Goal: Communication & Community: Answer question/provide support

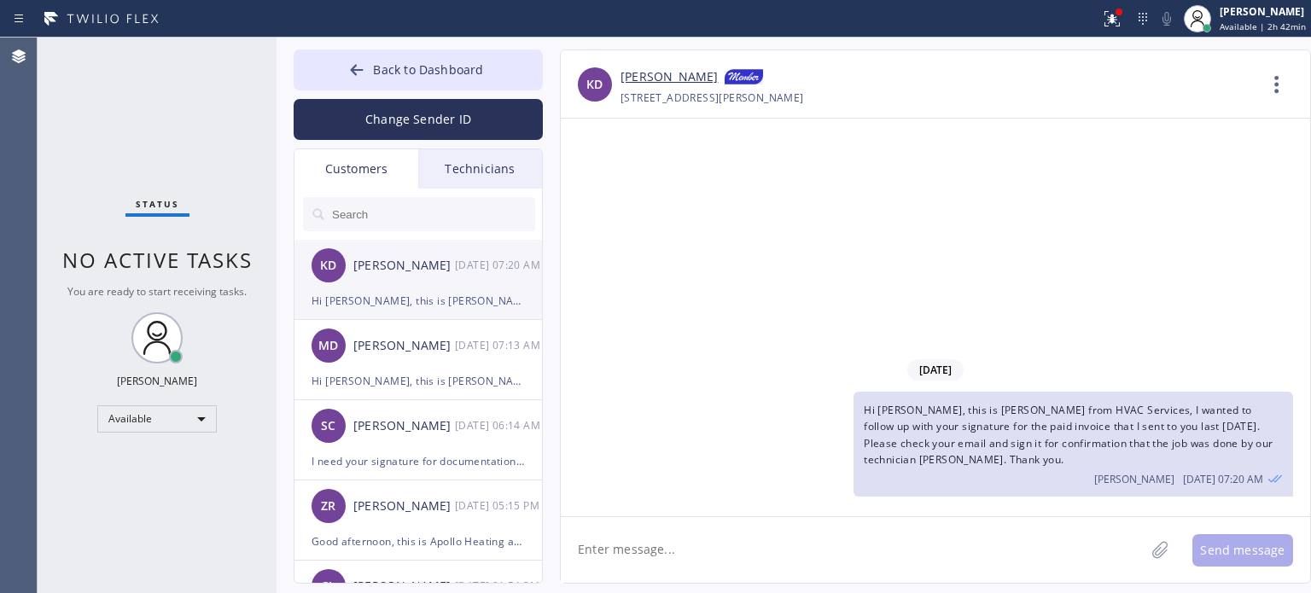
click at [440, 279] on div "KD [PERSON_NAME] [DATE] 07:20 AM" at bounding box center [418, 265] width 249 height 51
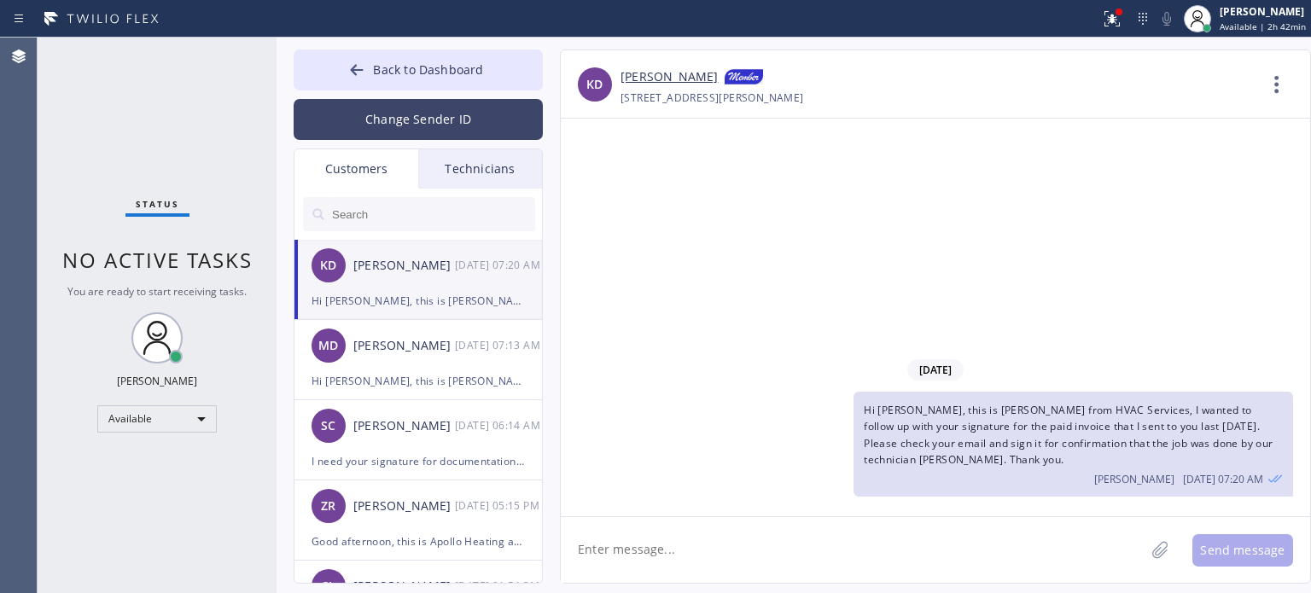
click at [403, 118] on button "Change Sender ID" at bounding box center [418, 119] width 249 height 41
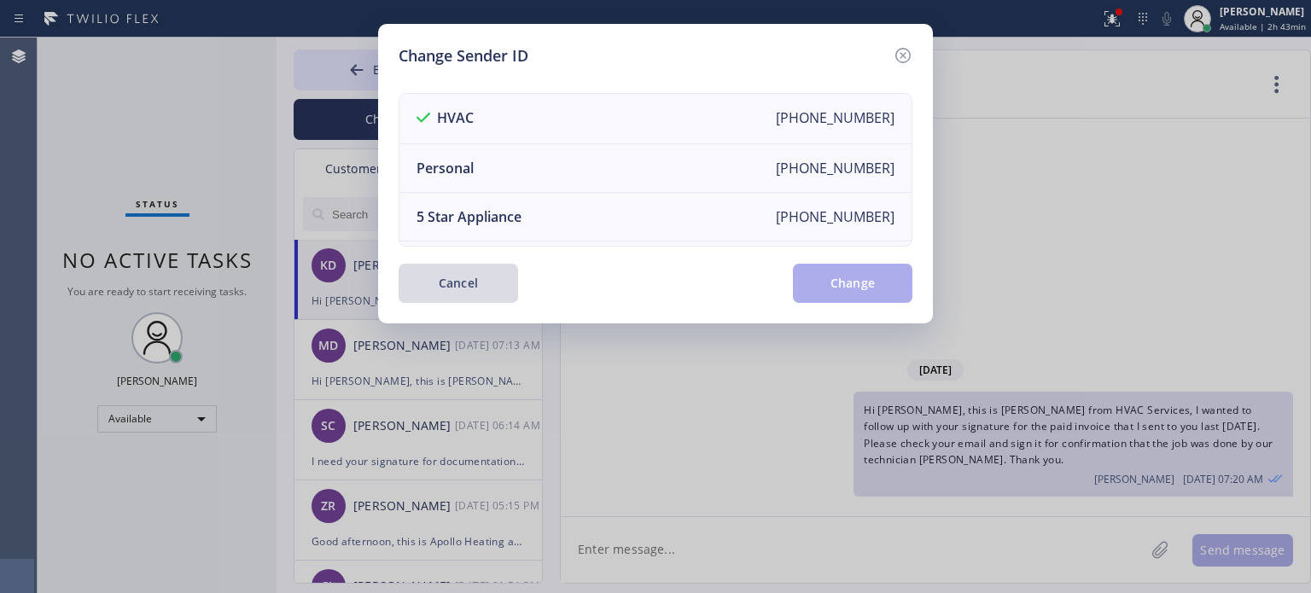
click at [444, 275] on button "Cancel" at bounding box center [458, 283] width 119 height 39
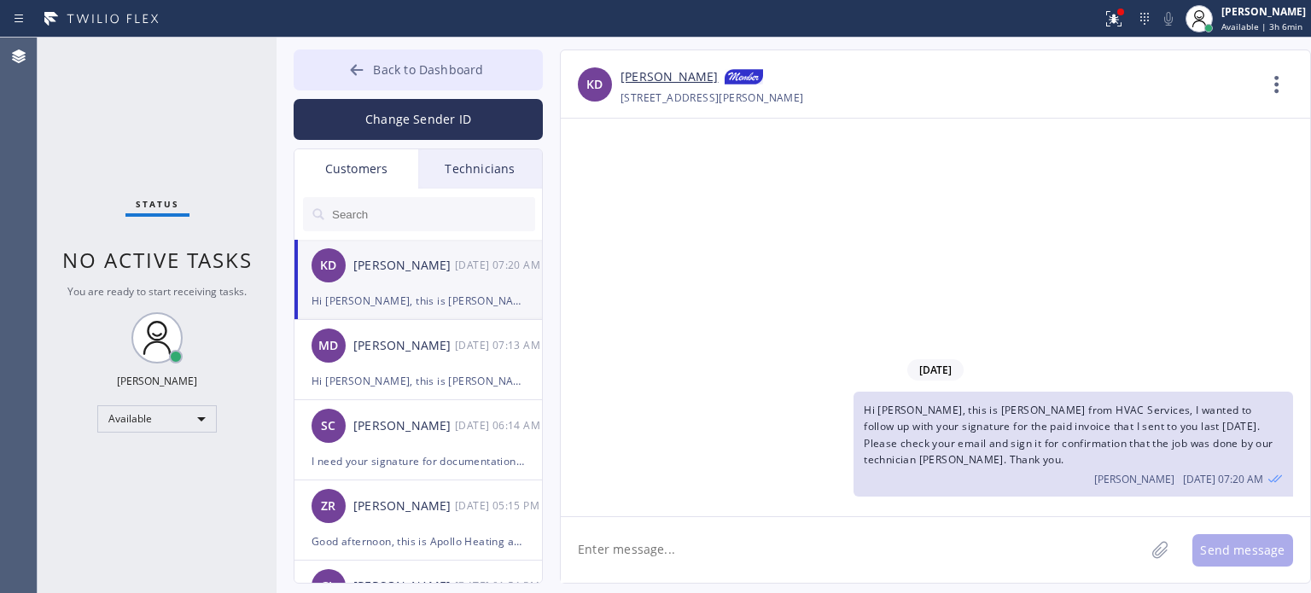
click at [378, 52] on button "Back to Dashboard" at bounding box center [418, 70] width 249 height 41
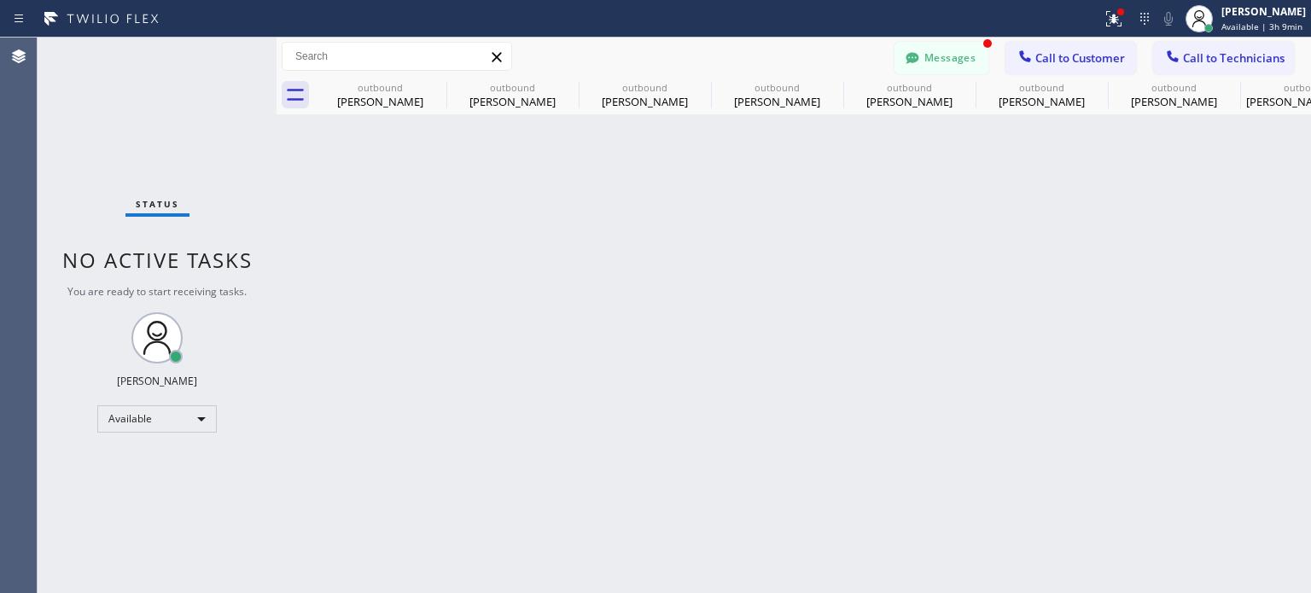
drag, startPoint x: 966, startPoint y: 61, endPoint x: 673, endPoint y: 144, distance: 305.1
click at [966, 61] on button "Messages" at bounding box center [941, 58] width 94 height 32
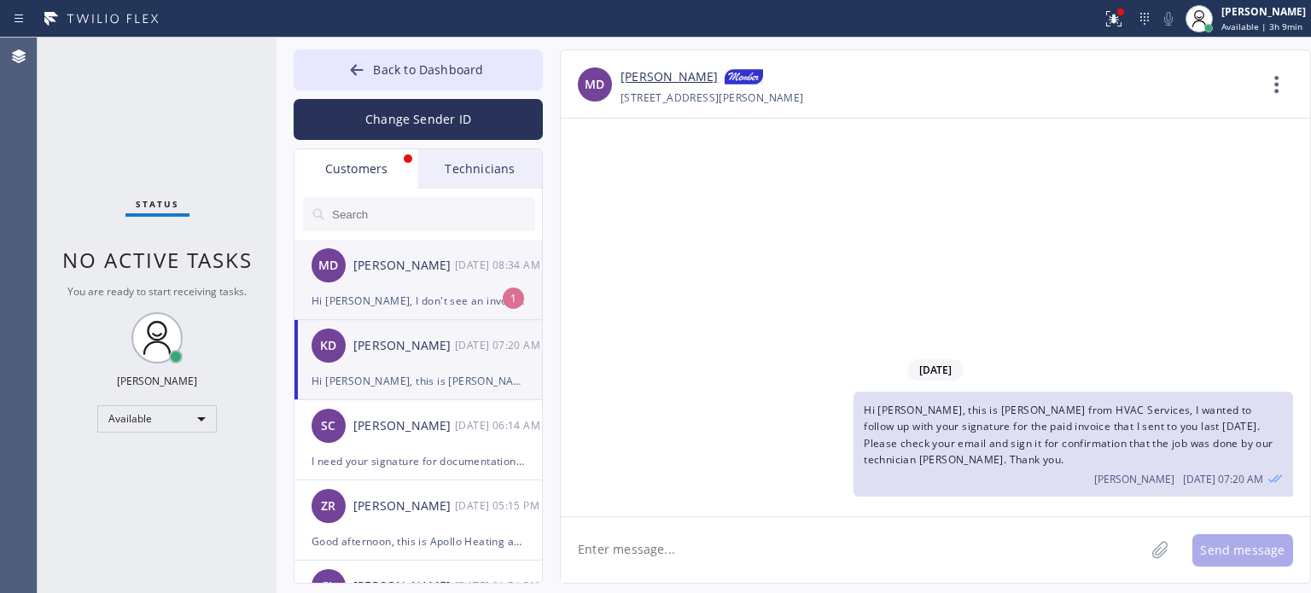
click at [396, 298] on div "Hi [PERSON_NAME], I don't see an invoice. Please send again. Thanks." at bounding box center [418, 301] width 213 height 20
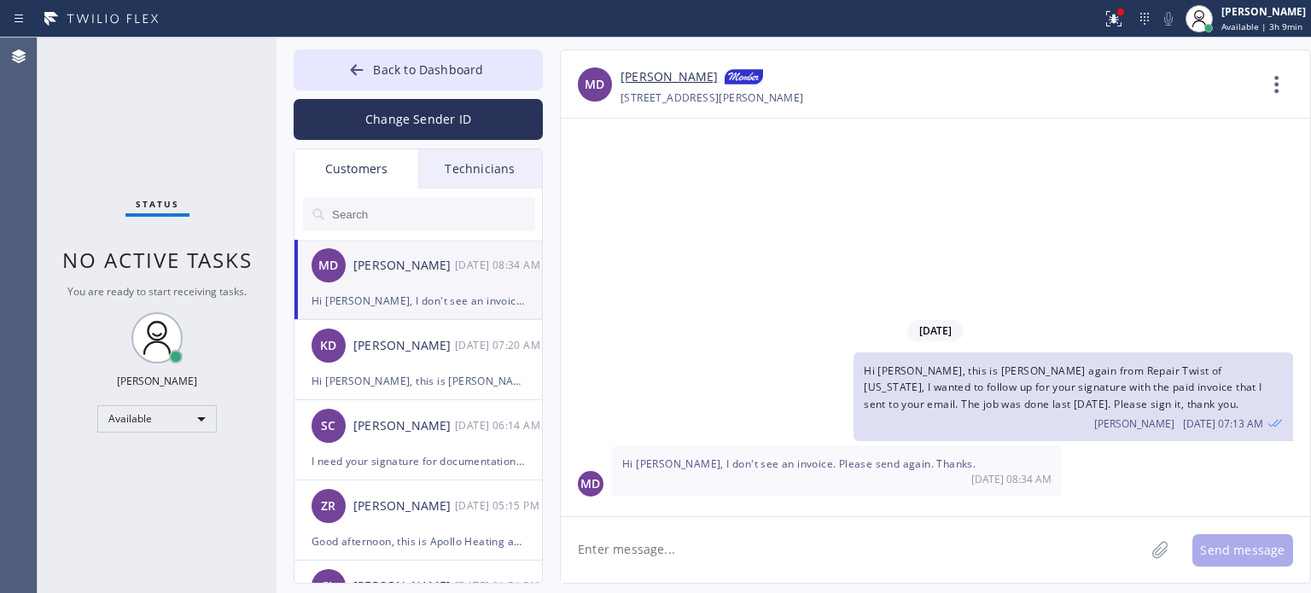
click at [726, 542] on textarea at bounding box center [853, 550] width 584 height 66
type textarea "will do now"
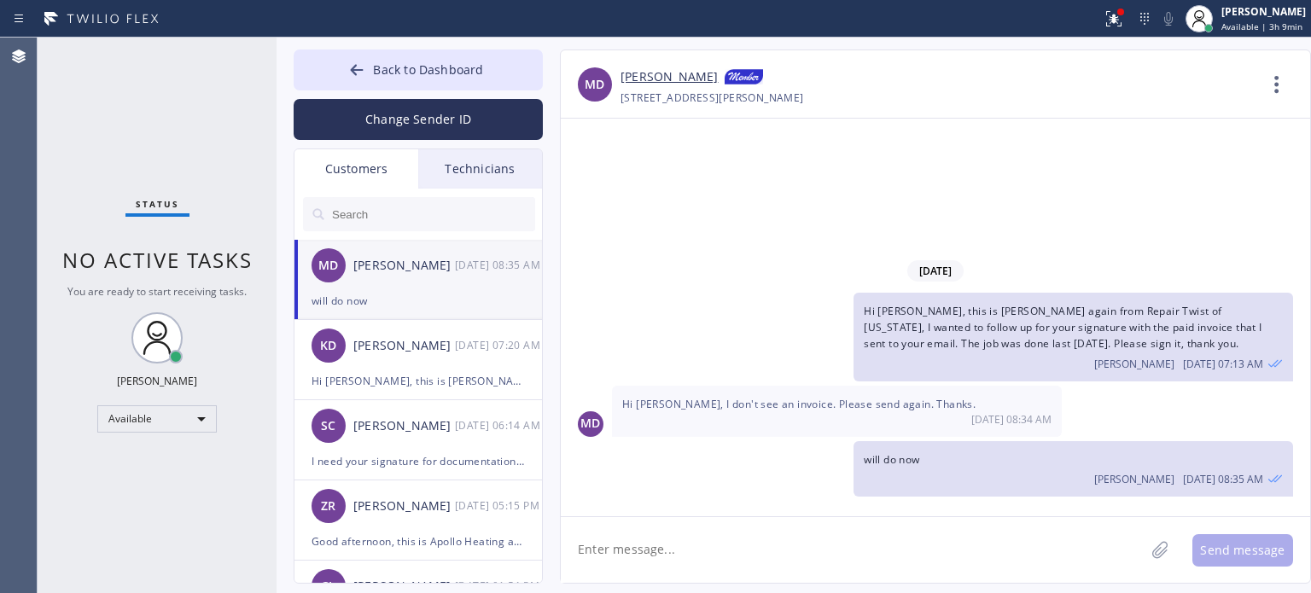
click at [670, 81] on link "[PERSON_NAME]" at bounding box center [669, 77] width 97 height 20
click at [437, 301] on div "will do now" at bounding box center [418, 301] width 213 height 20
click at [703, 559] on textarea at bounding box center [853, 550] width 584 height 66
type textarea "I already resent it, pls check your inbox or spam folder"
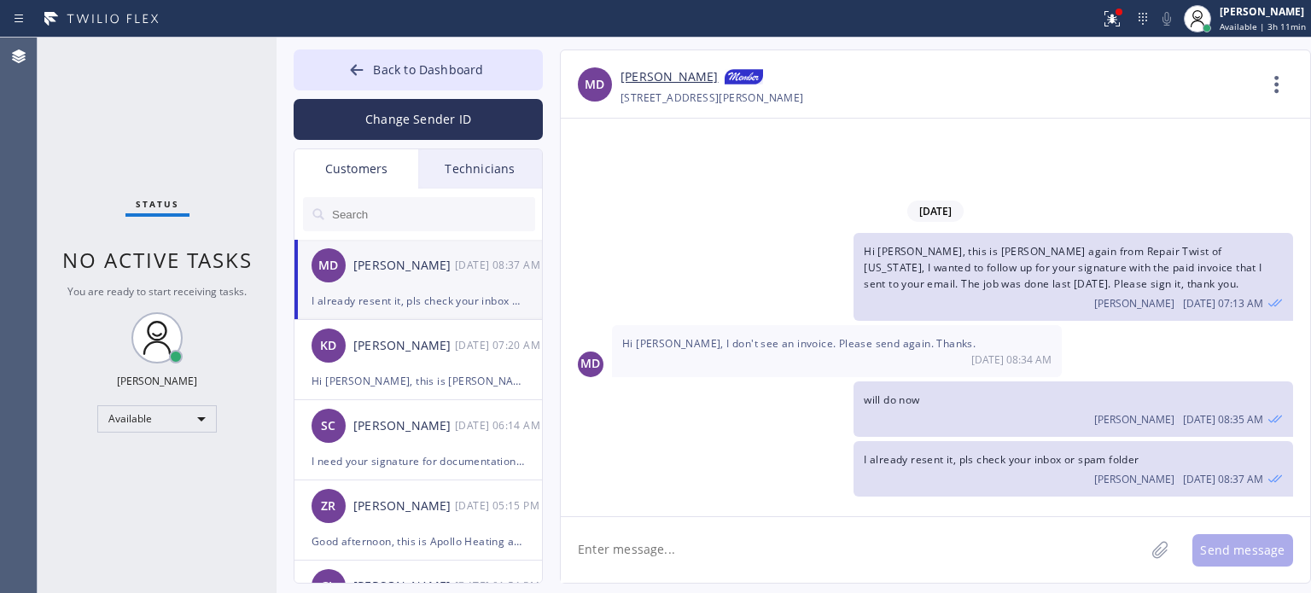
click at [628, 558] on textarea at bounding box center [853, 550] width 584 height 66
type textarea "I think I have the wrong email"
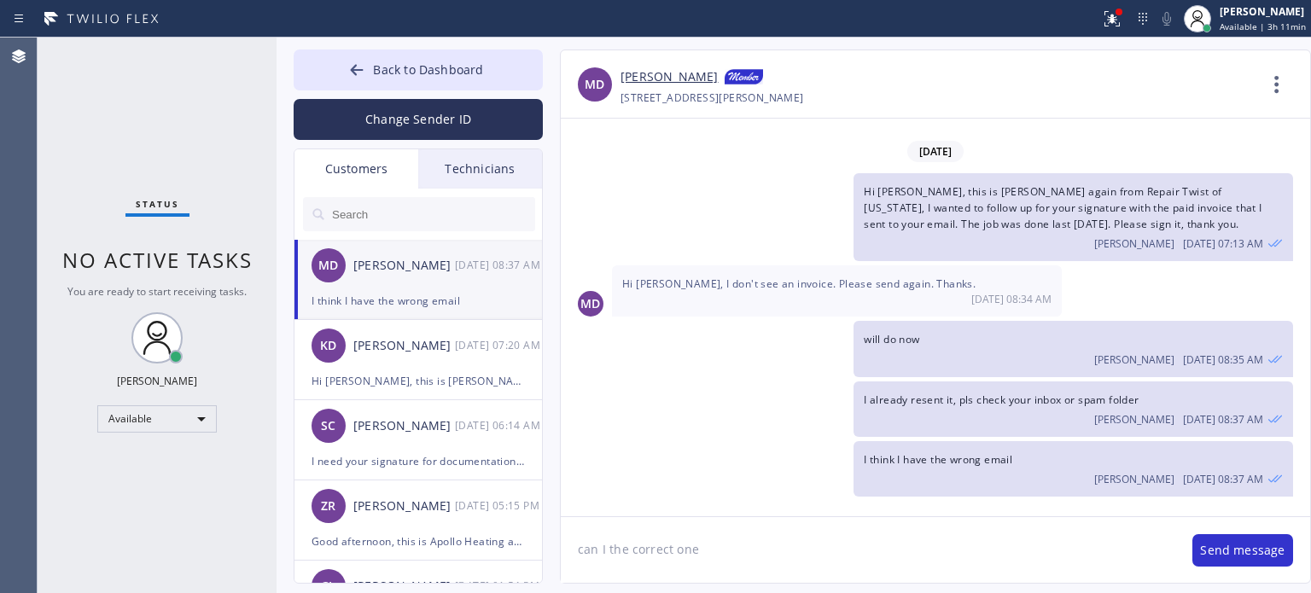
type textarea "can I the correct one?"
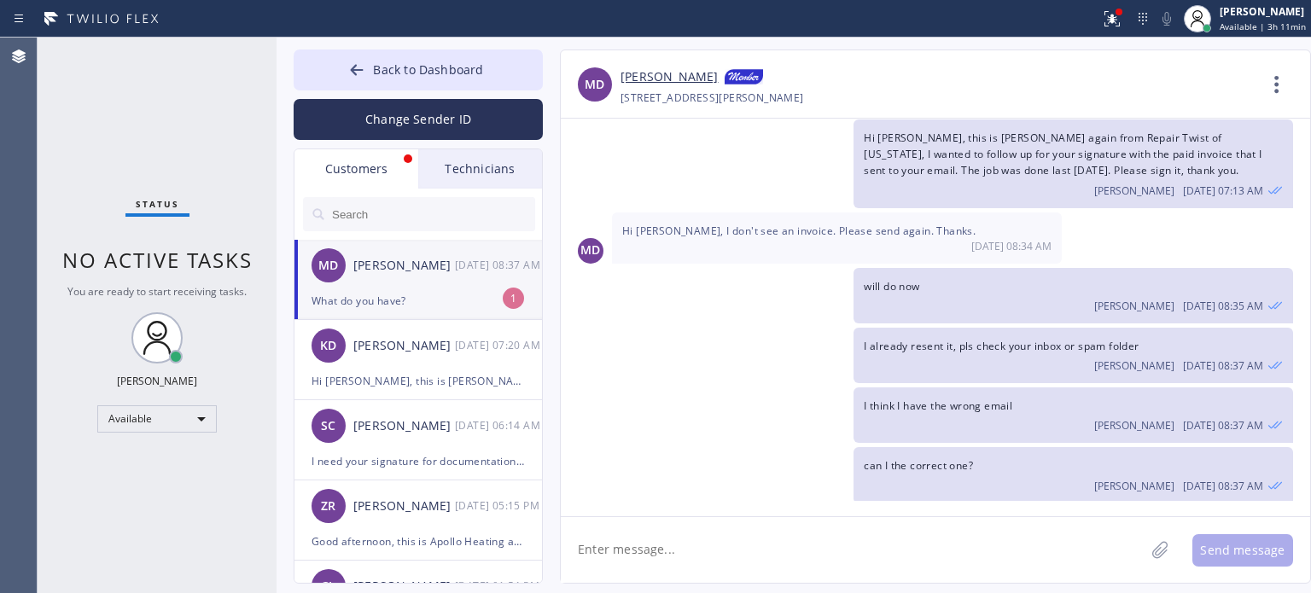
scroll to position [94, 0]
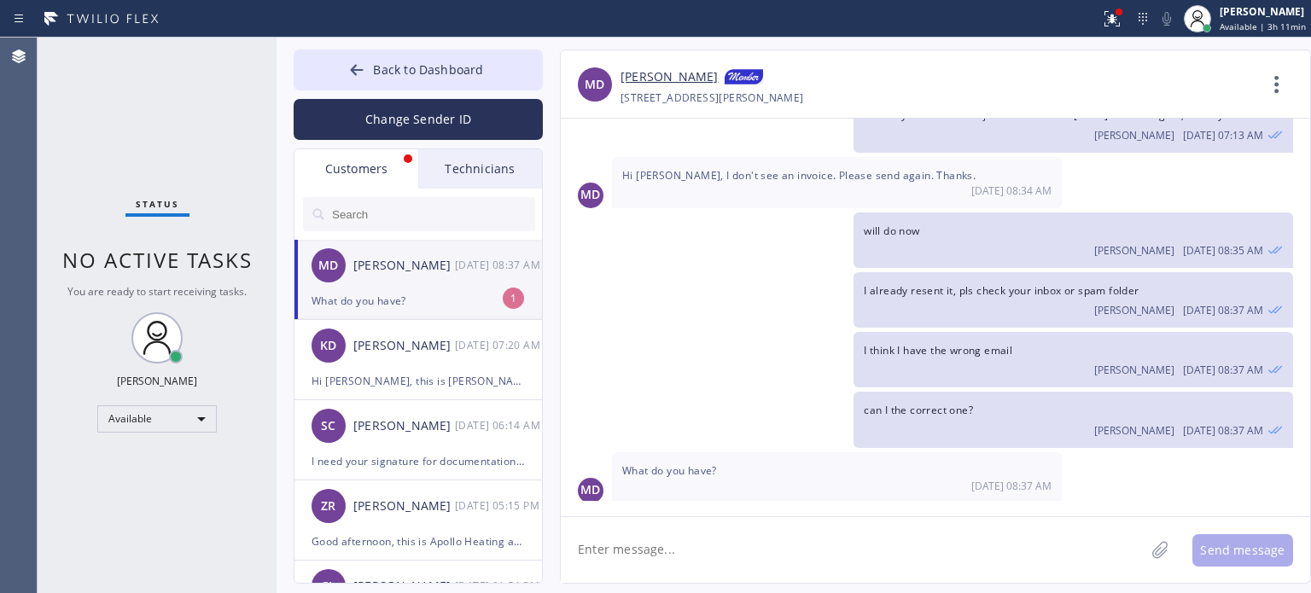
click at [651, 539] on textarea at bounding box center [853, 550] width 584 height 66
paste textarea "[EMAIL_ADDRESS][DOMAIN_NAME]"
type textarea "[EMAIL_ADDRESS][DOMAIN_NAME]"
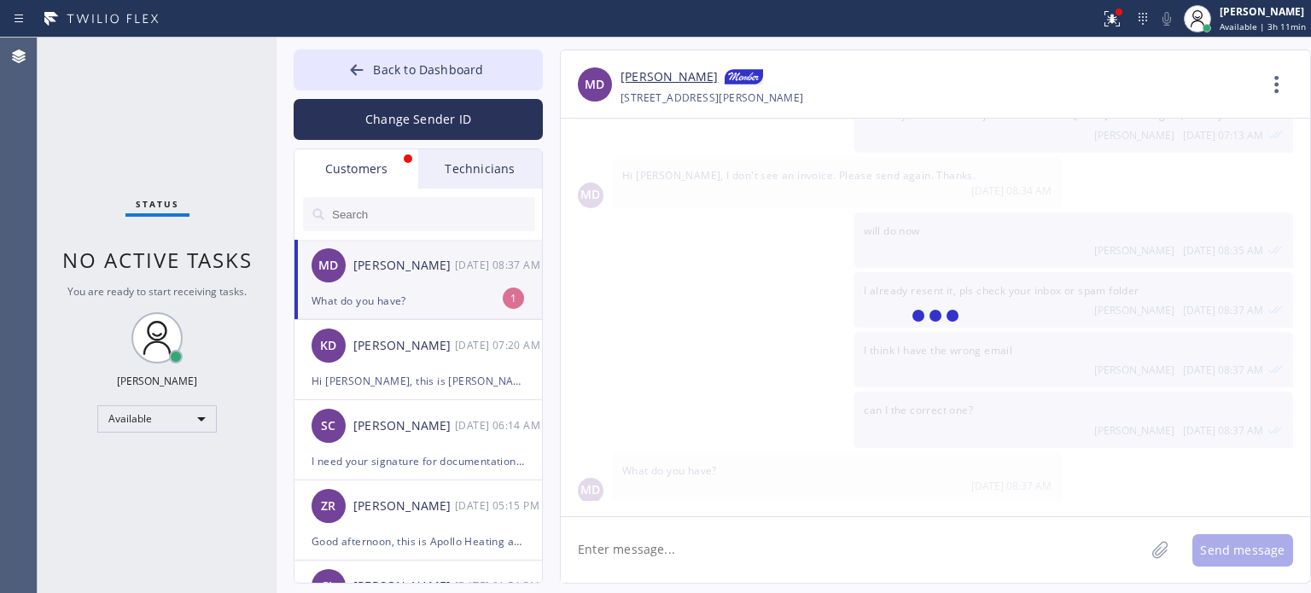
scroll to position [153, 0]
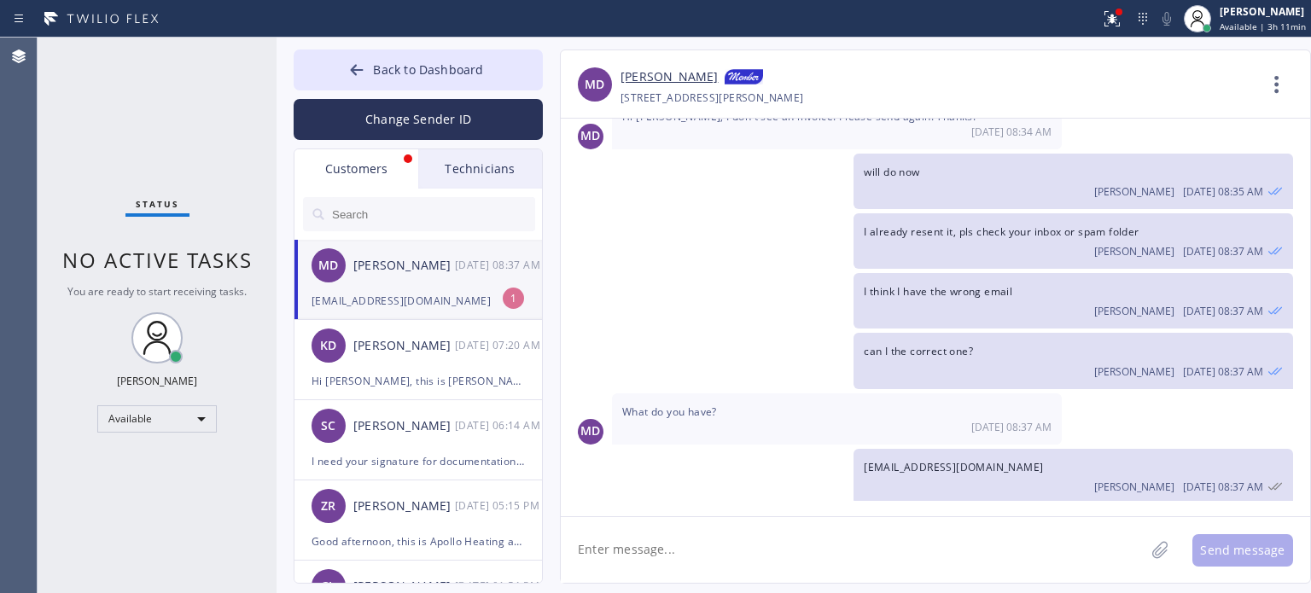
click at [374, 289] on div "MD [PERSON_NAME] [DATE] 08:37 AM" at bounding box center [418, 265] width 249 height 51
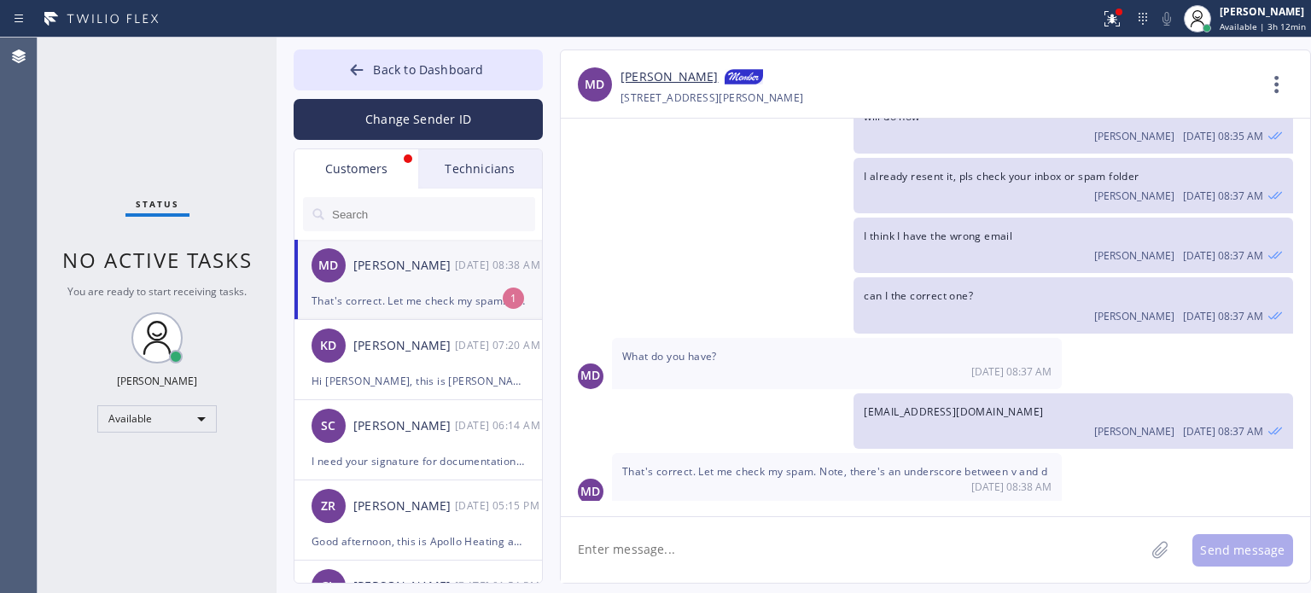
click at [405, 303] on div "That's correct. Let me check my spam. Note, there's an underscore between v and…" at bounding box center [418, 301] width 213 height 20
click at [734, 557] on textarea at bounding box center [853, 550] width 584 height 66
click at [671, 545] on textarea at bounding box center [853, 550] width 584 height 66
type textarea "that's the one I used"
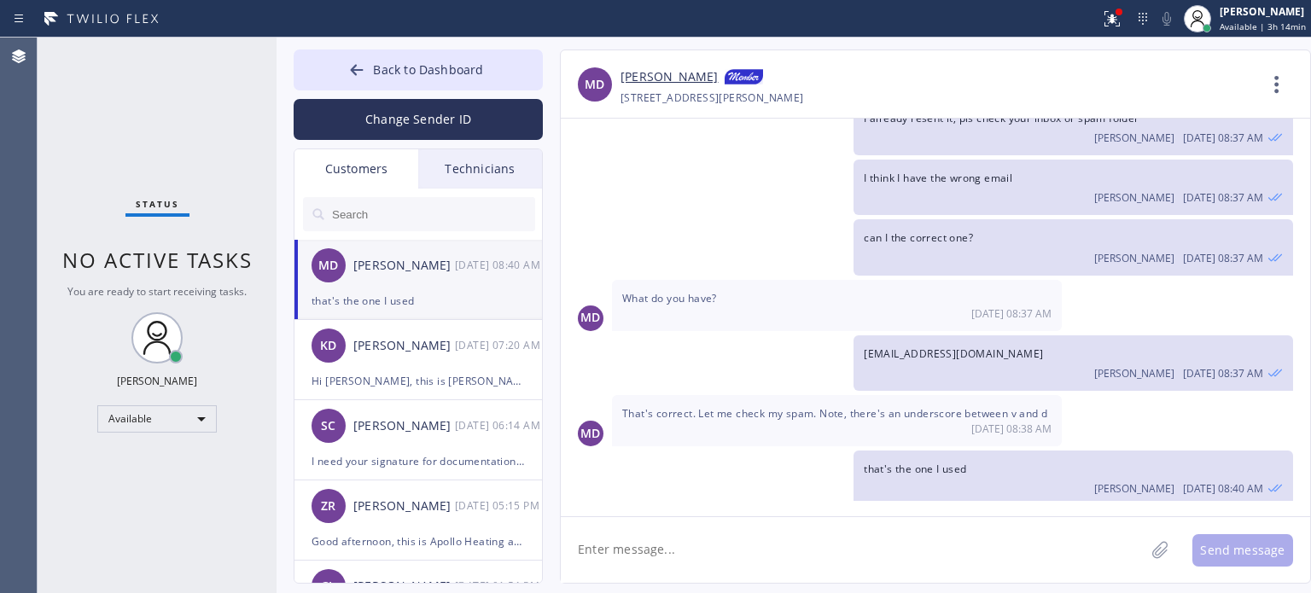
click at [638, 535] on textarea at bounding box center [853, 550] width 584 height 66
paste textarea "[URL][DOMAIN_NAME]"
type textarea "[URL][DOMAIN_NAME]"
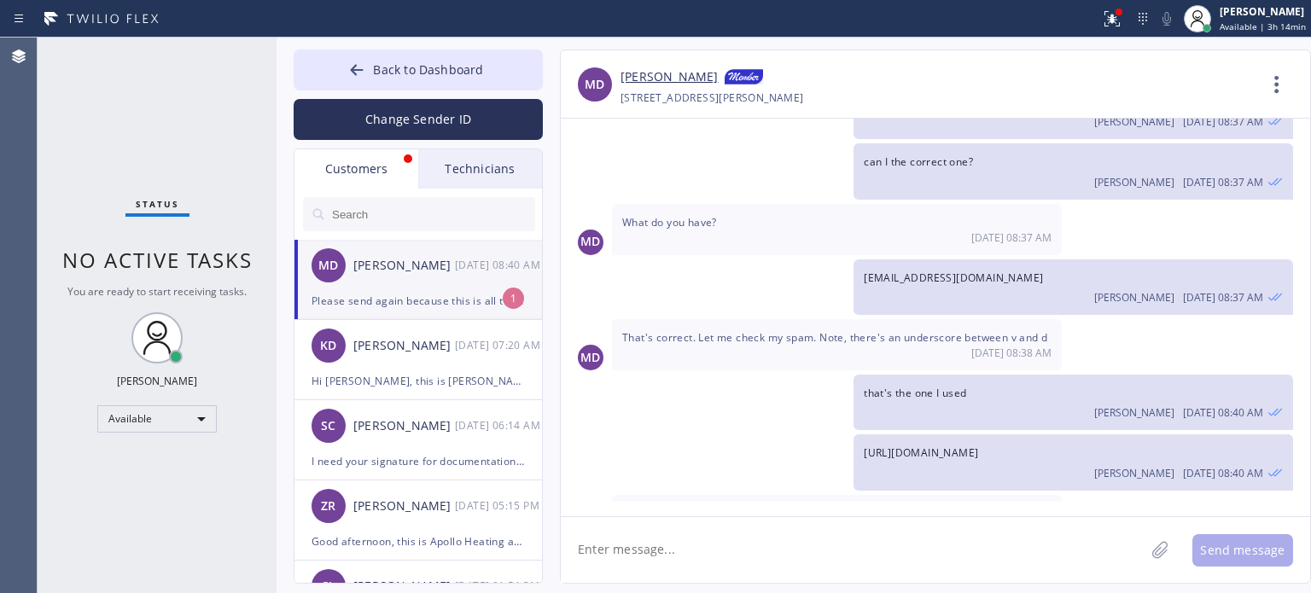
scroll to position [499, 0]
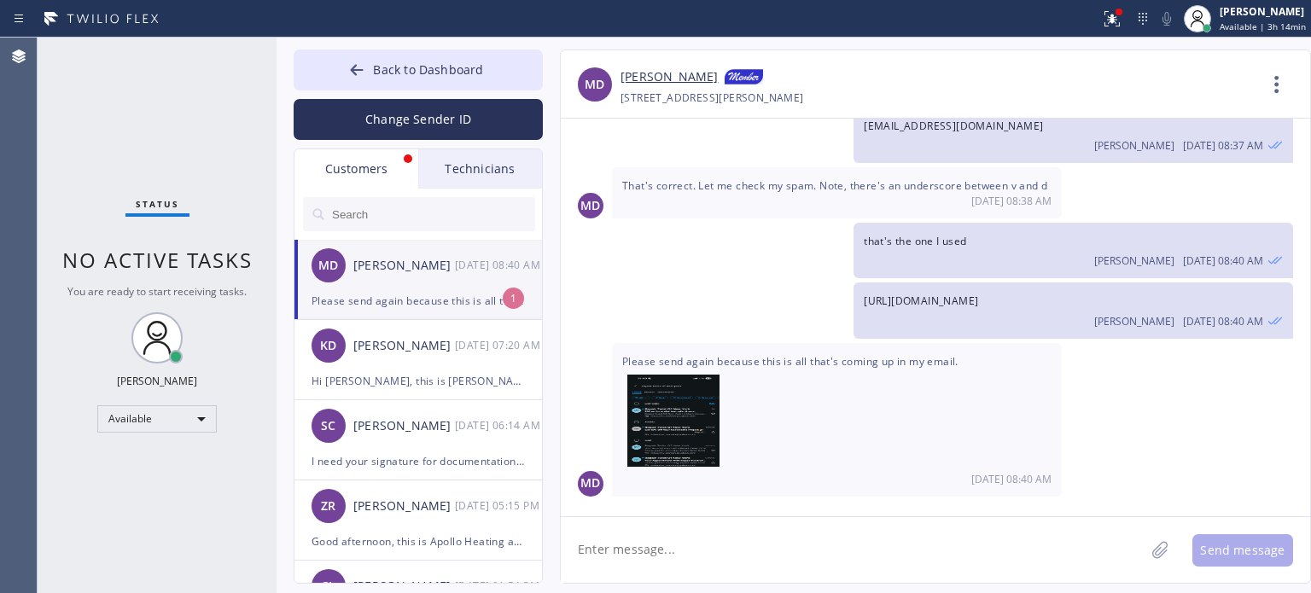
drag, startPoint x: 982, startPoint y: 108, endPoint x: 929, endPoint y: 55, distance: 74.2
click at [982, 108] on div "[PERSON_NAME] [PHONE_NUMBER] Choose phone number [PHONE_NUMBER] [STREET_ADDRESS…" at bounding box center [939, 87] width 636 height 41
click at [364, 303] on div "Please send again because this is all that's coming up in my email." at bounding box center [418, 301] width 213 height 20
click at [686, 543] on textarea at bounding box center [853, 550] width 584 height 66
type textarea "sec"
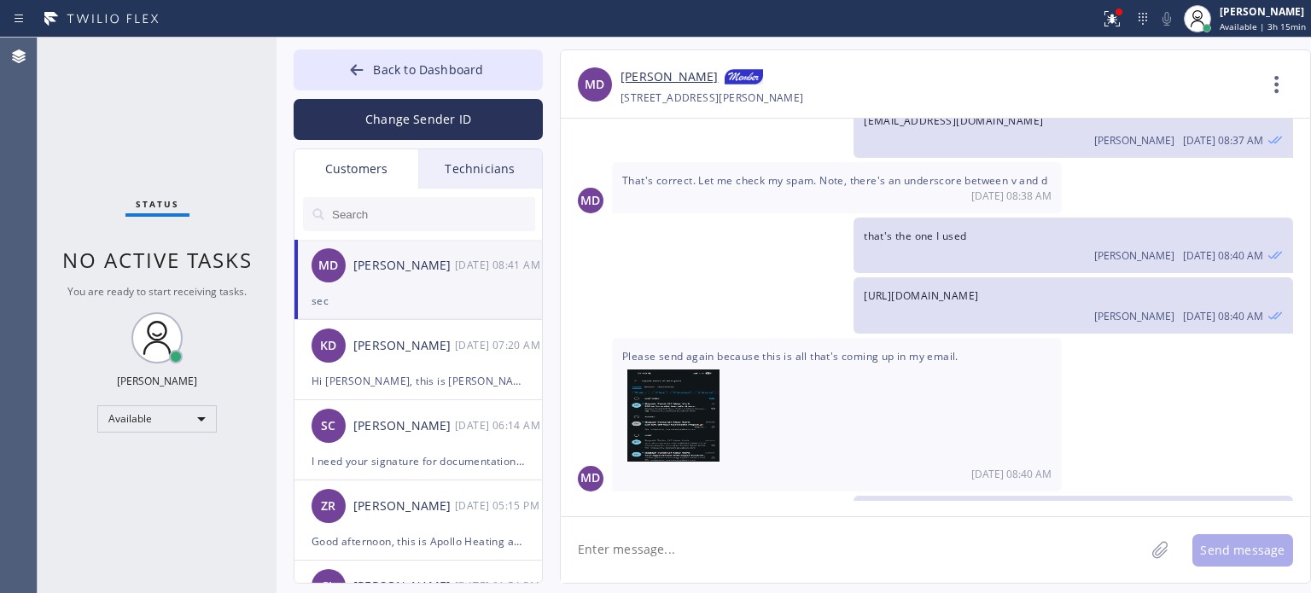
scroll to position [559, 0]
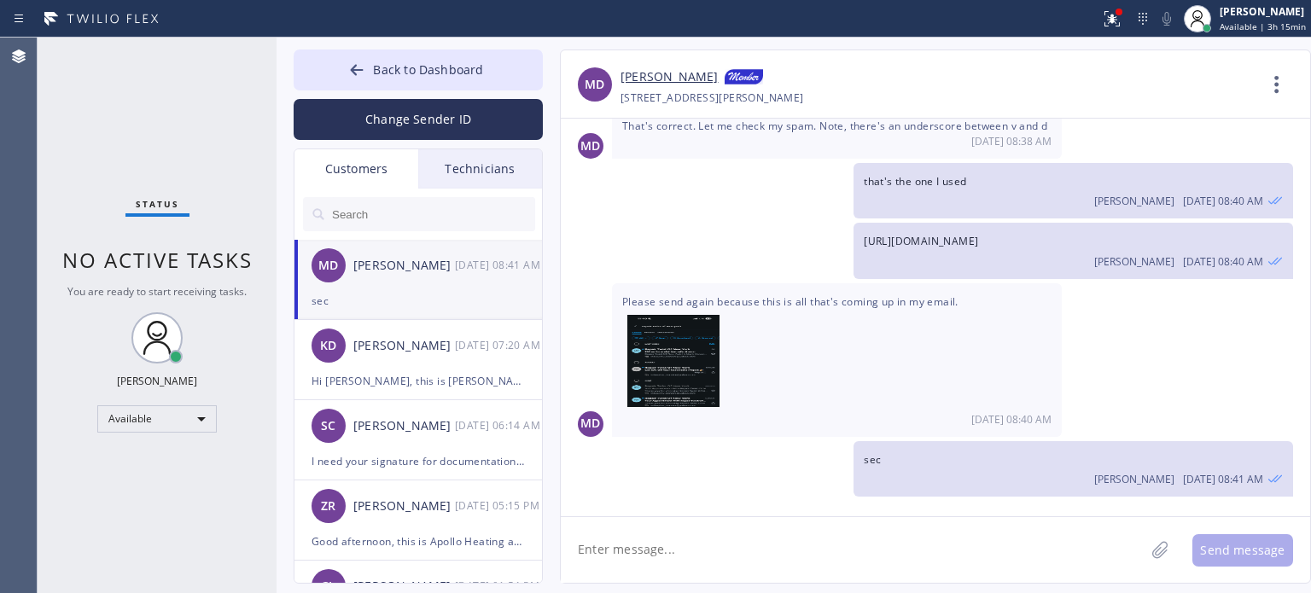
drag, startPoint x: 964, startPoint y: 78, endPoint x: 930, endPoint y: 2, distance: 82.9
click at [964, 78] on div "[PERSON_NAME]" at bounding box center [939, 77] width 636 height 20
click at [707, 539] on textarea at bounding box center [853, 550] width 584 height 66
click at [652, 562] on textarea at bounding box center [853, 550] width 584 height 66
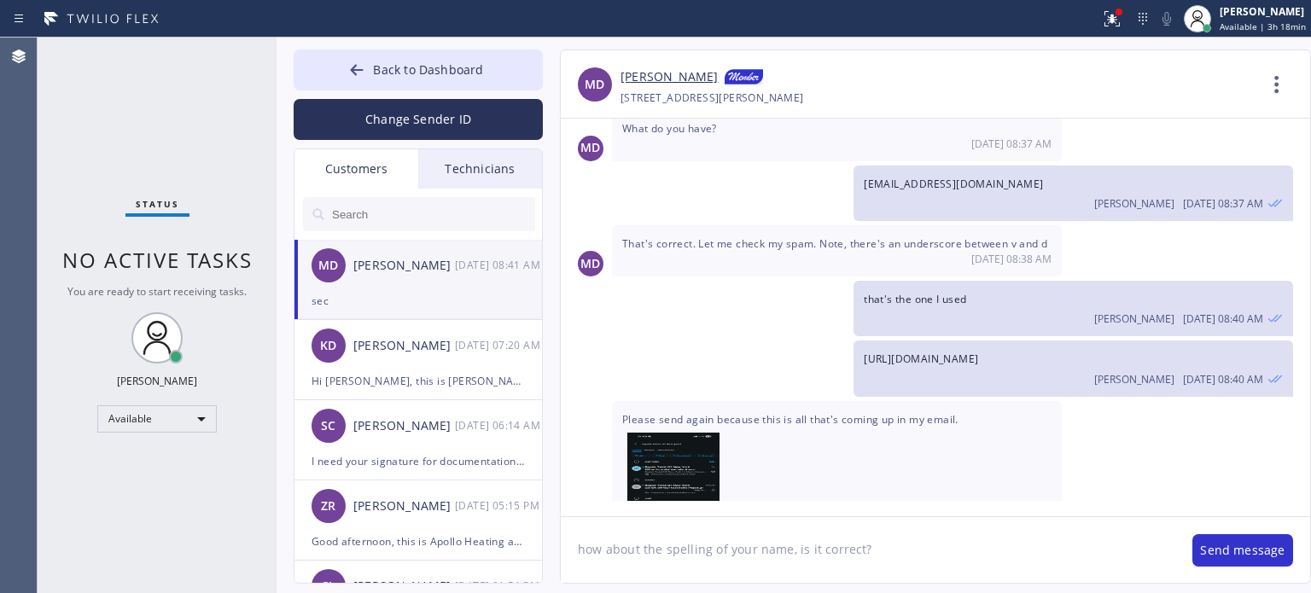
scroll to position [303, 0]
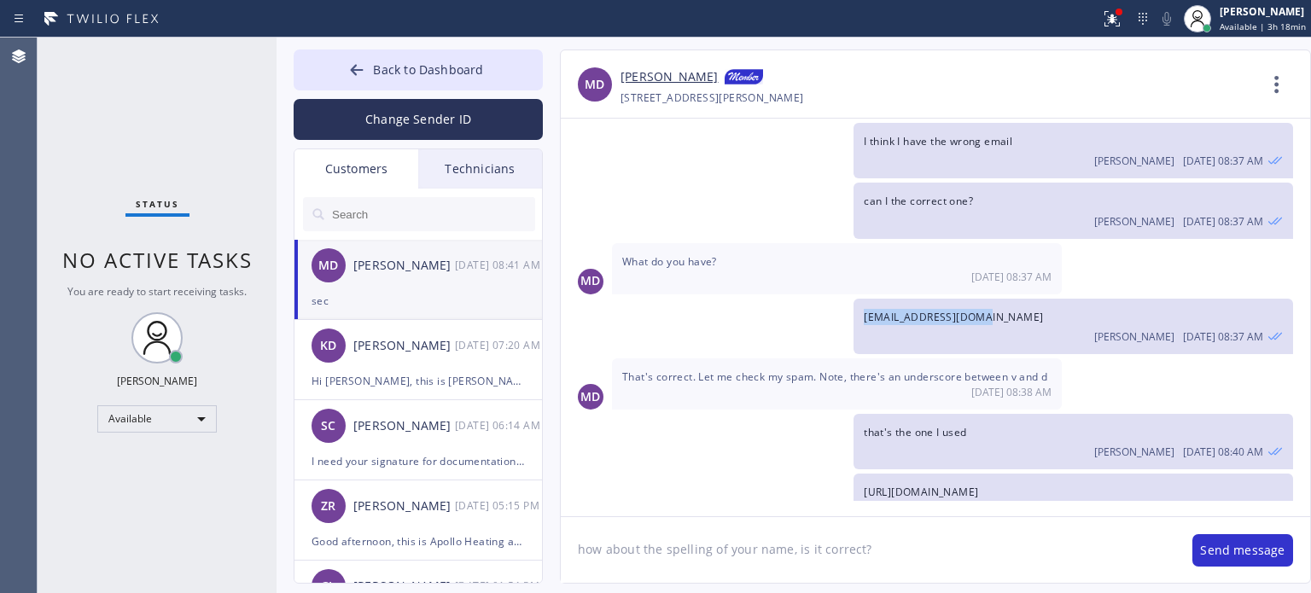
drag, startPoint x: 864, startPoint y: 312, endPoint x: 991, endPoint y: 304, distance: 127.4
click at [991, 304] on div "[EMAIL_ADDRESS][DOMAIN_NAME] [PERSON_NAME] [DATE] 08:37 AM" at bounding box center [1074, 326] width 440 height 55
copy span "[EMAIL_ADDRESS][DOMAIN_NAME]"
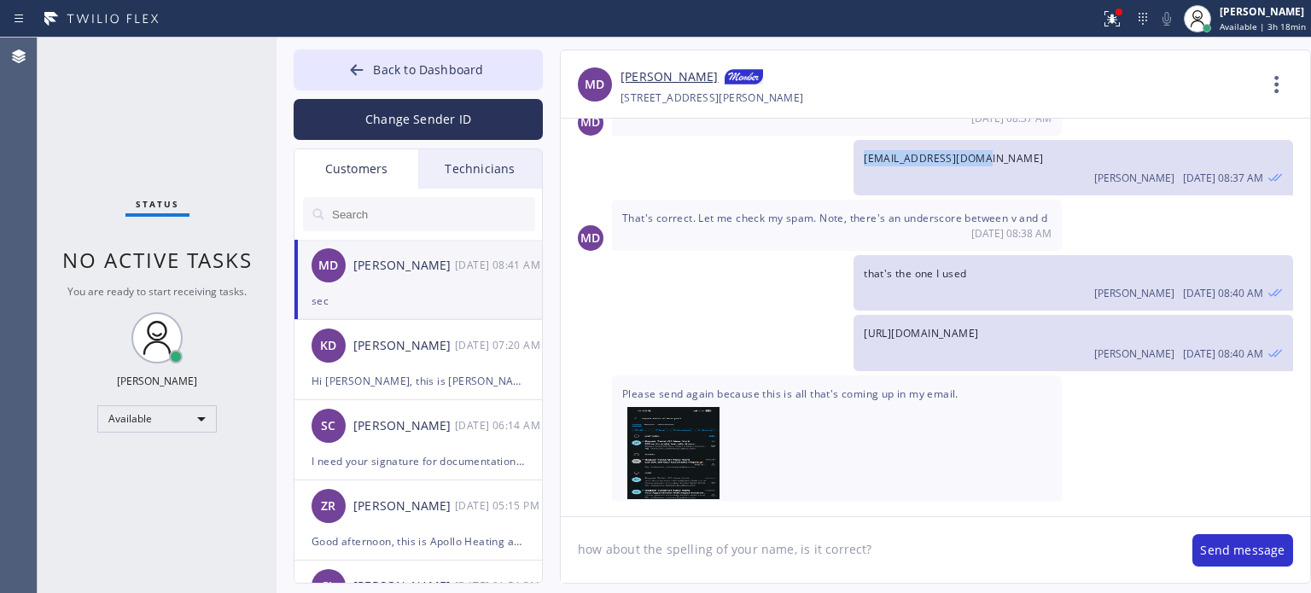
scroll to position [559, 0]
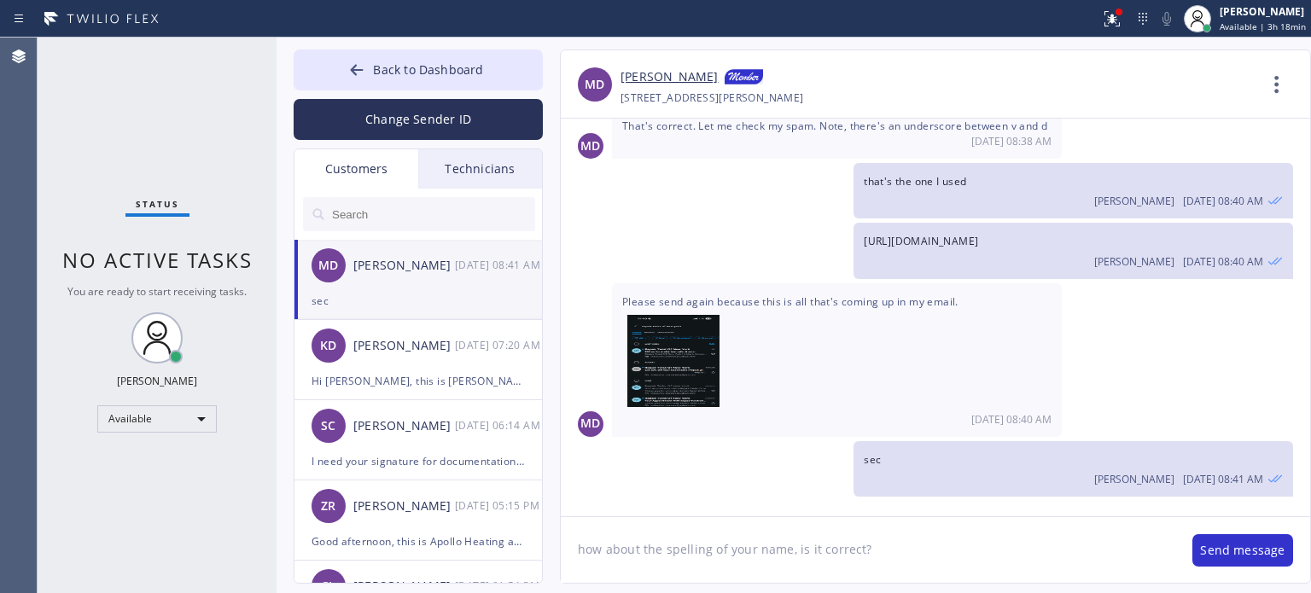
click at [885, 562] on textarea "how about the spelling of your name, is it correct?" at bounding box center [868, 550] width 615 height 66
paste textarea "[EMAIL_ADDRESS][DOMAIN_NAME]"
type textarea "how about the spelling of your name, is it correct? [EMAIL_ADDRESS][DOMAIN_NAME…"
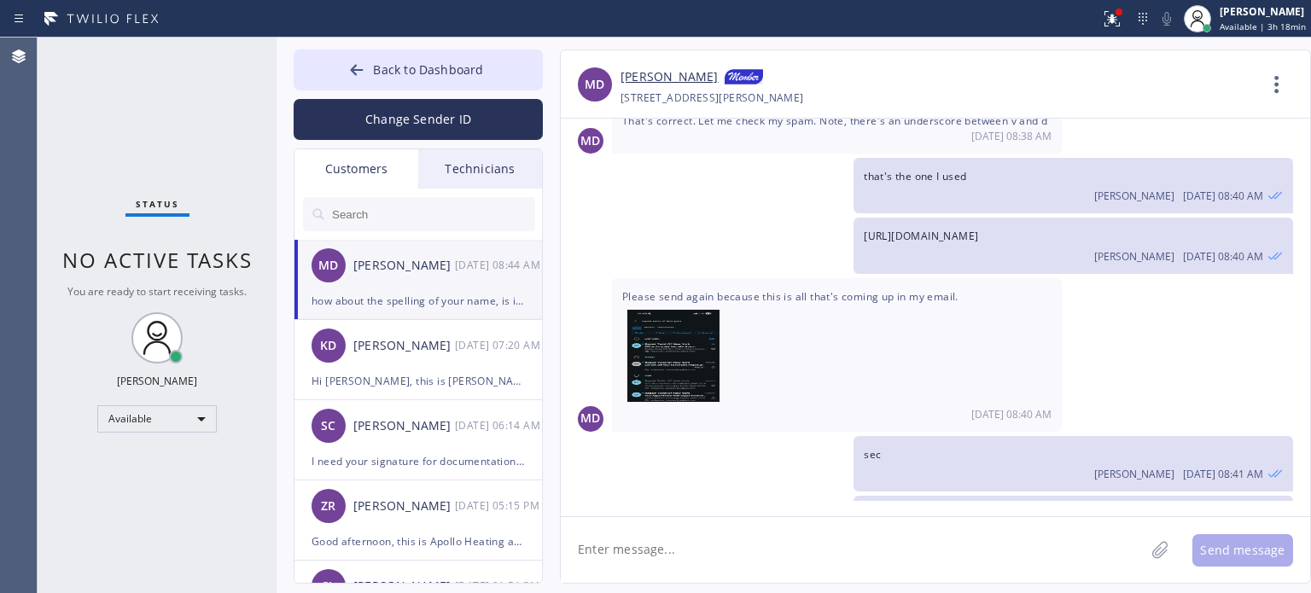
scroll to position [618, 0]
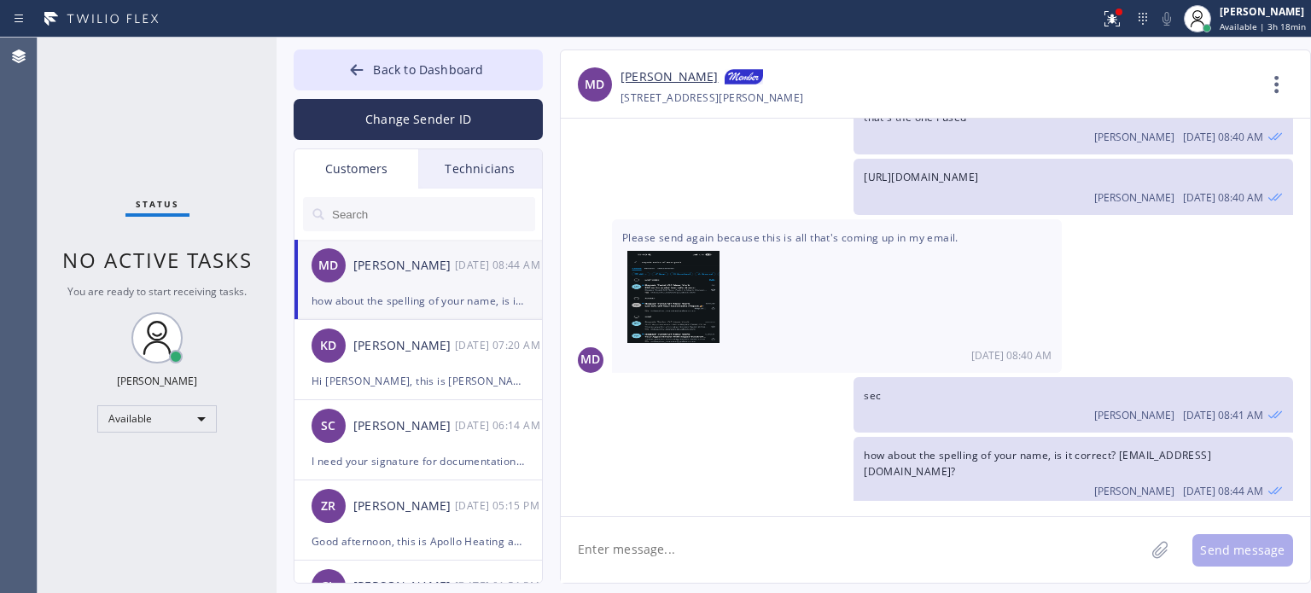
click at [869, 552] on textarea at bounding box center [853, 550] width 584 height 66
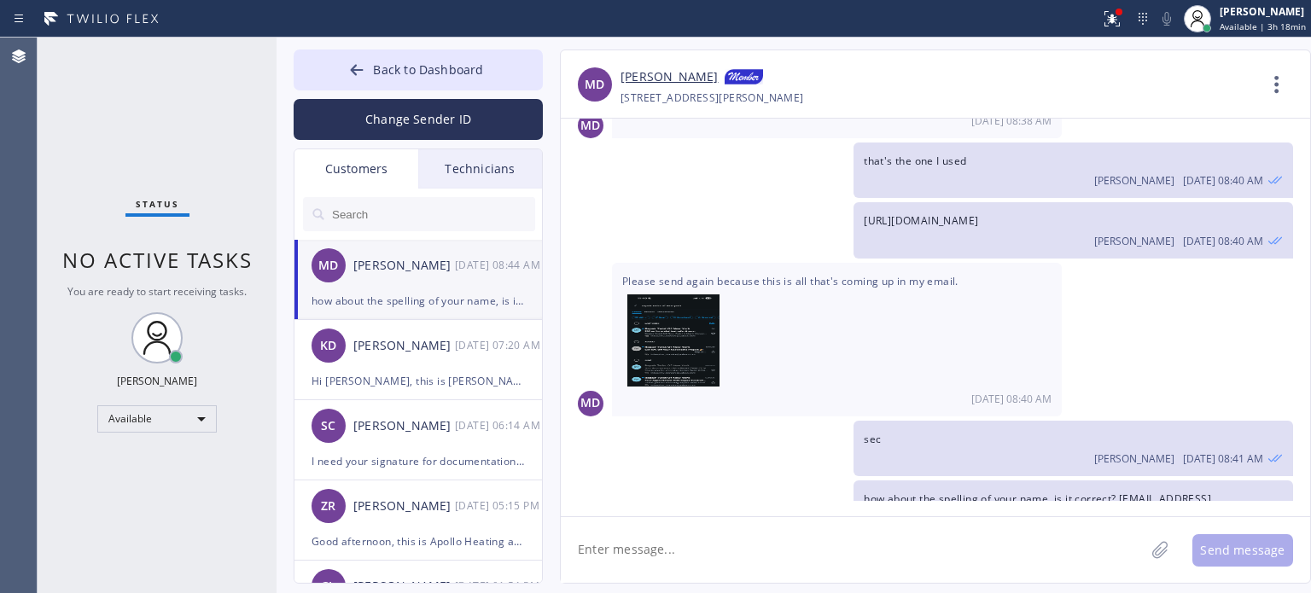
scroll to position [533, 0]
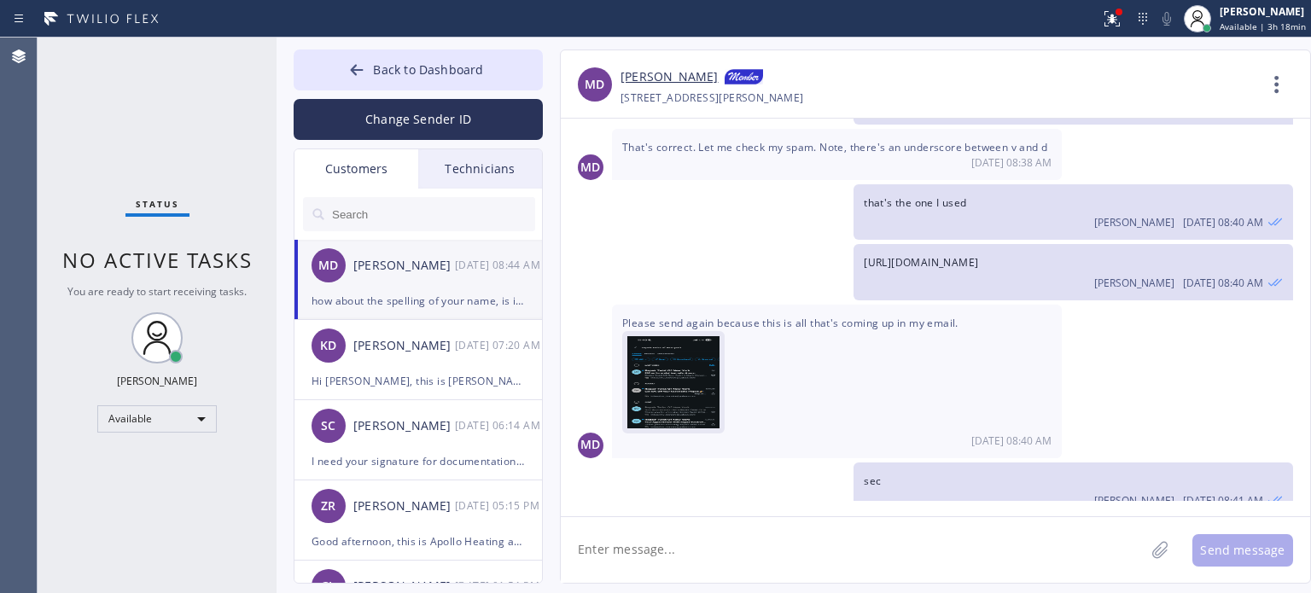
click at [659, 404] on img at bounding box center [673, 387] width 92 height 102
click at [604, 548] on textarea at bounding box center [853, 550] width 584 height 66
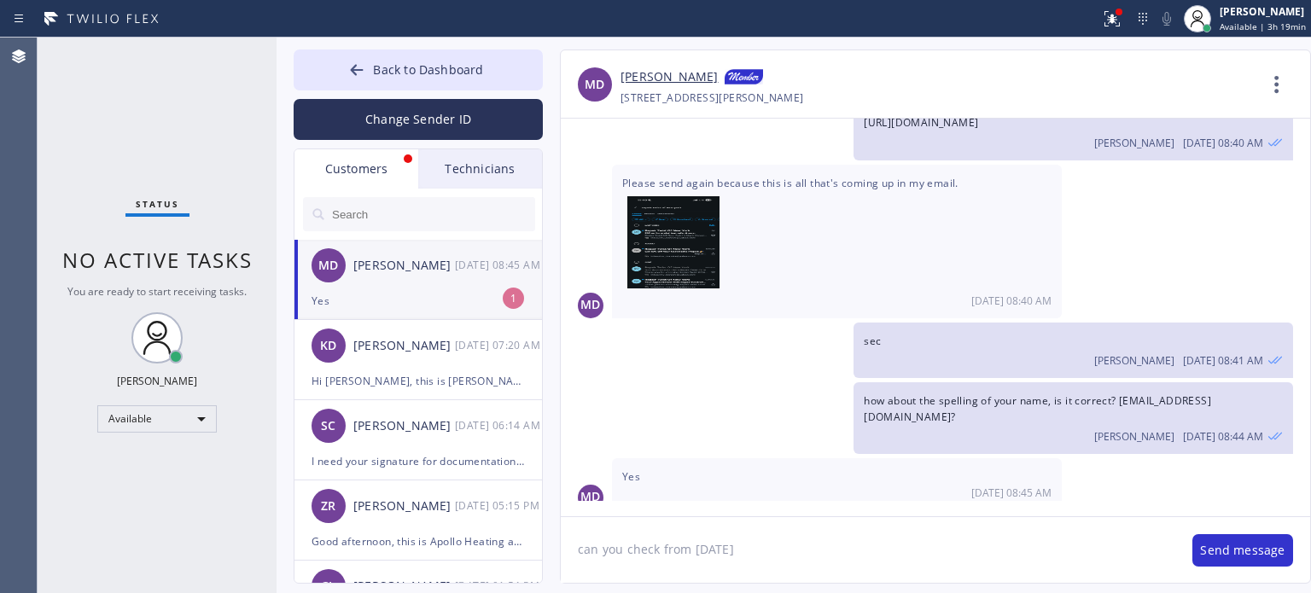
type textarea "can you check from [DATE]?"
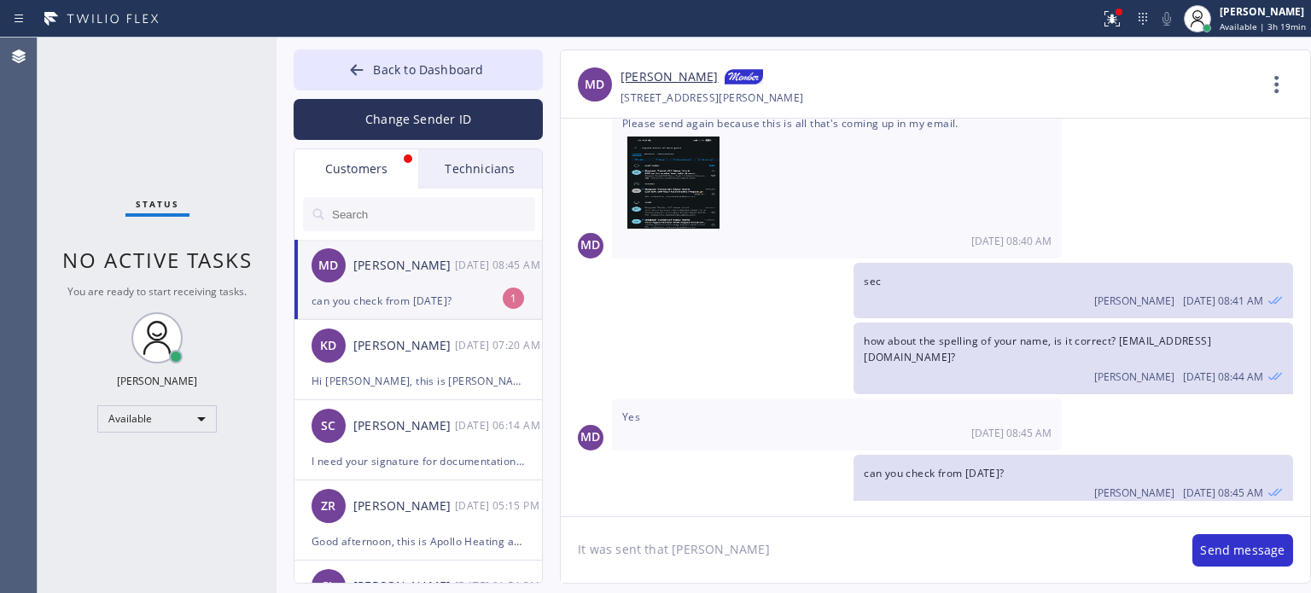
type textarea "It was sent that time"
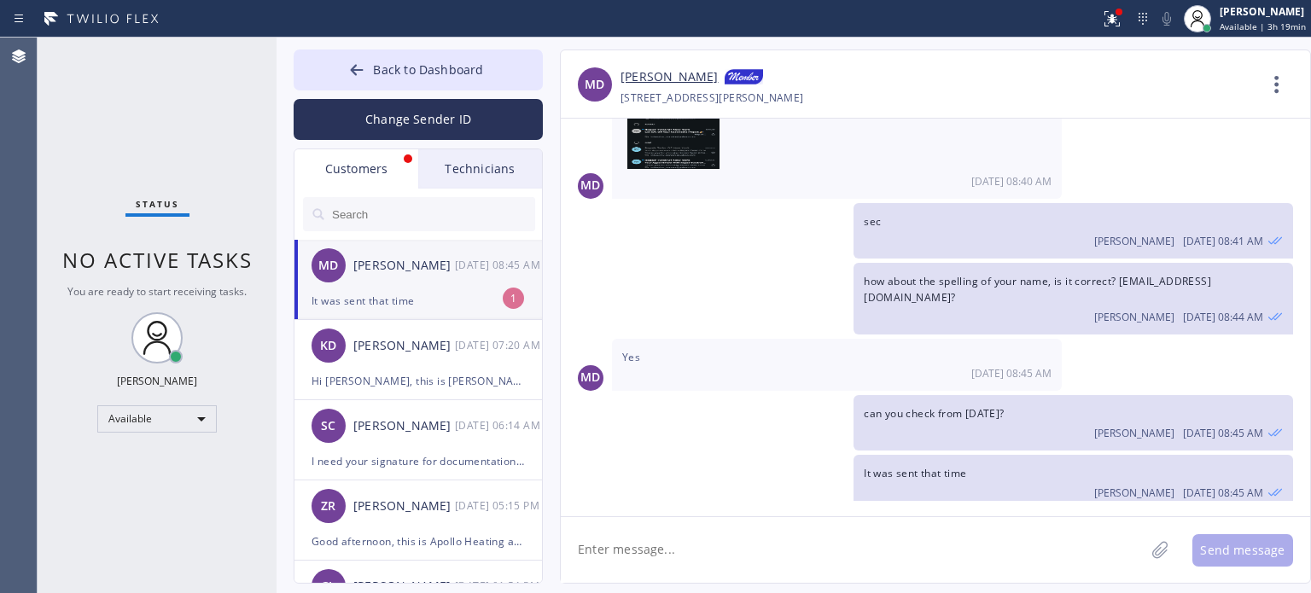
click at [339, 294] on div "It was sent that time" at bounding box center [418, 301] width 213 height 20
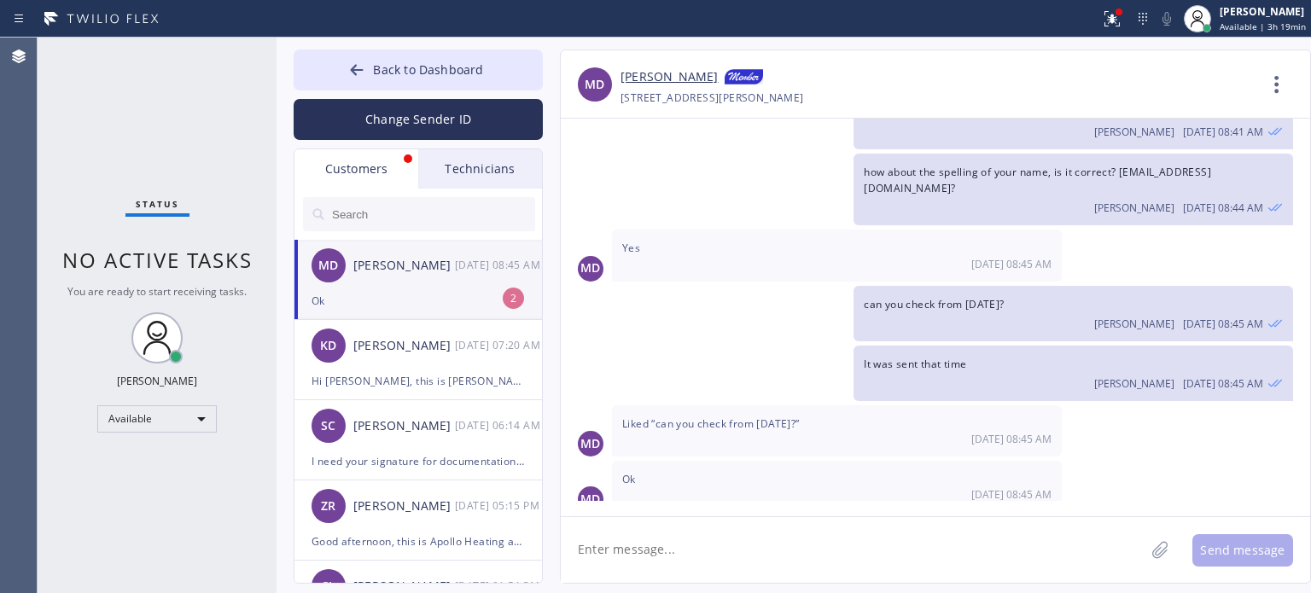
click at [677, 552] on textarea at bounding box center [853, 550] width 584 height 66
type textarea "n"
type textarea "Maybe it's on spam folder"
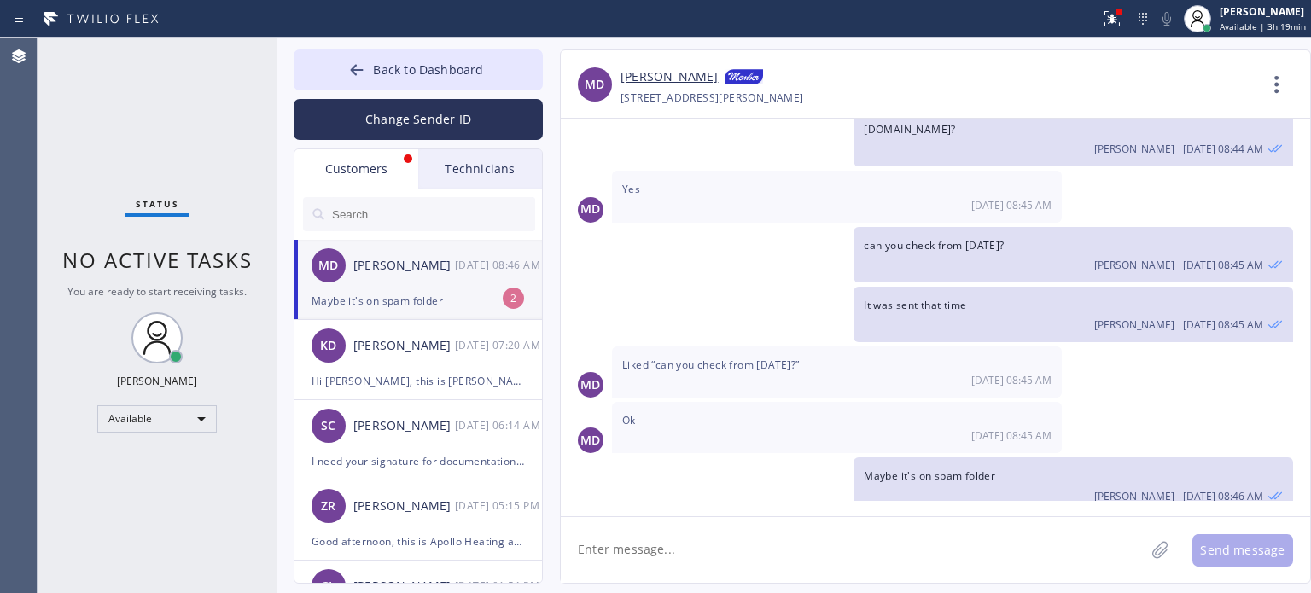
click at [454, 299] on div "Maybe it's on spam folder" at bounding box center [418, 301] width 213 height 20
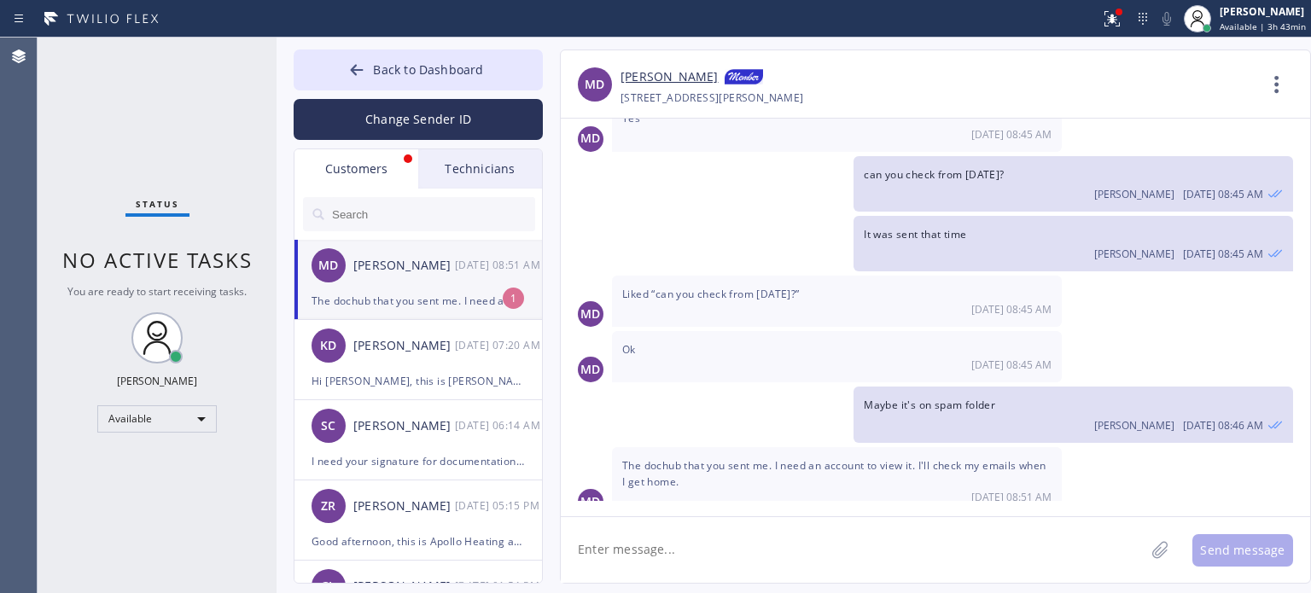
click at [434, 310] on div "The dochub that you sent me. I need an account to view it. I'll check my emails…" at bounding box center [418, 301] width 213 height 20
click at [739, 576] on textarea at bounding box center [853, 550] width 584 height 66
click at [739, 553] on textarea at bounding box center [853, 550] width 584 height 66
type textarea "sure"
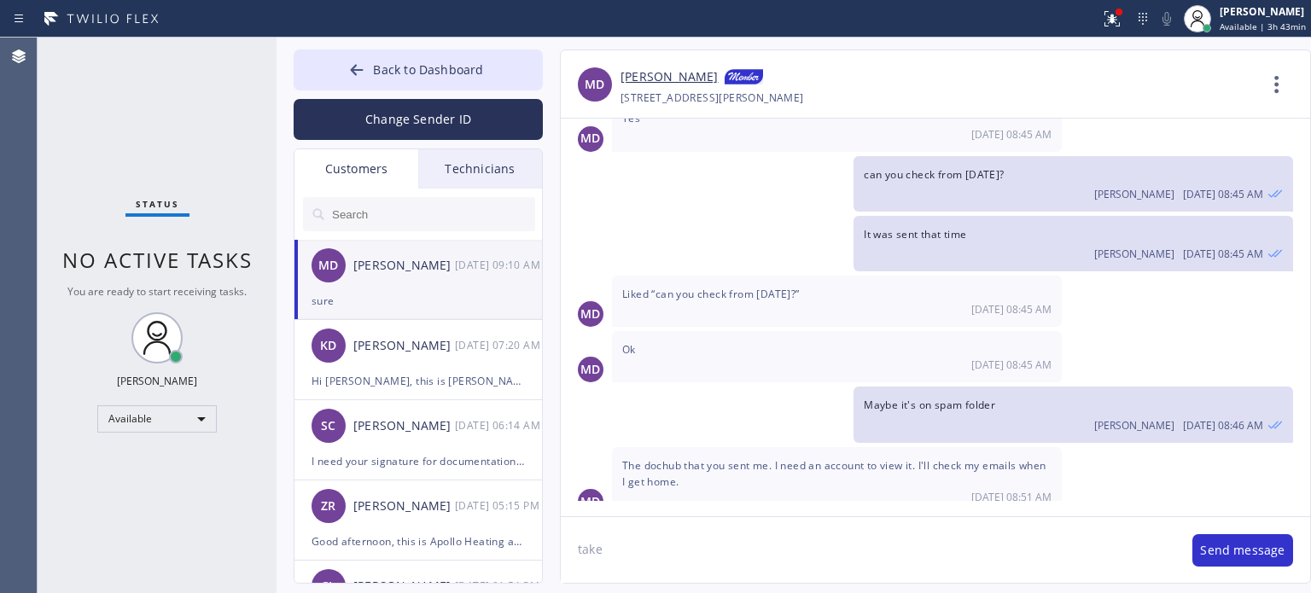
scroll to position [1091, 0]
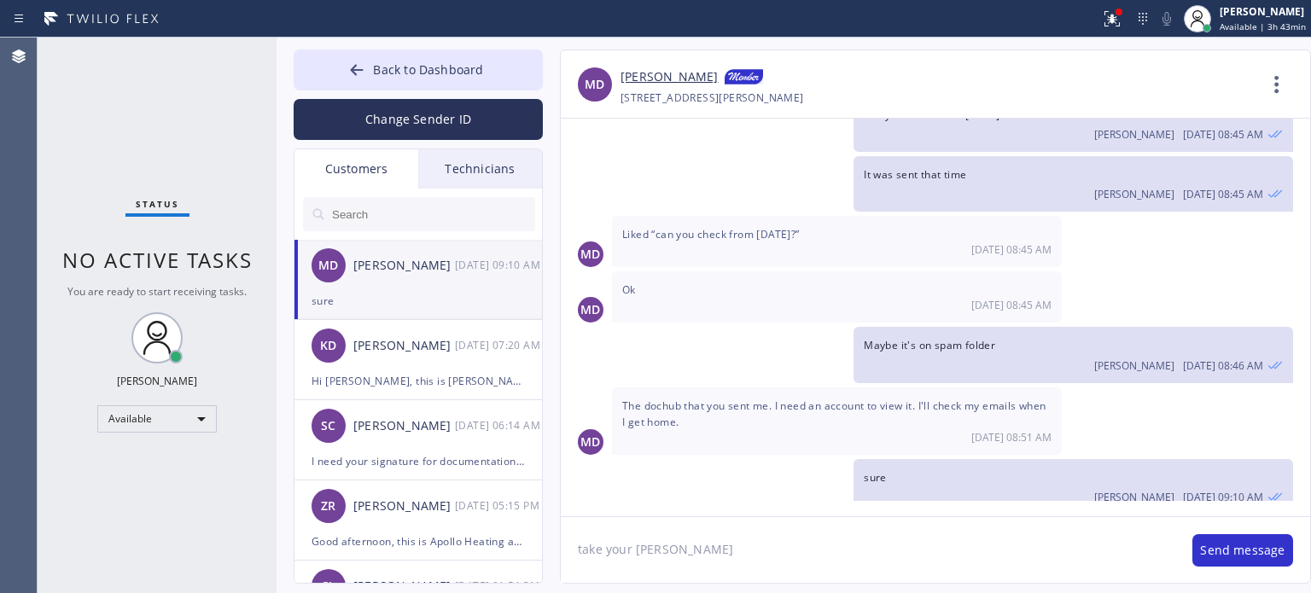
type textarea "take your time"
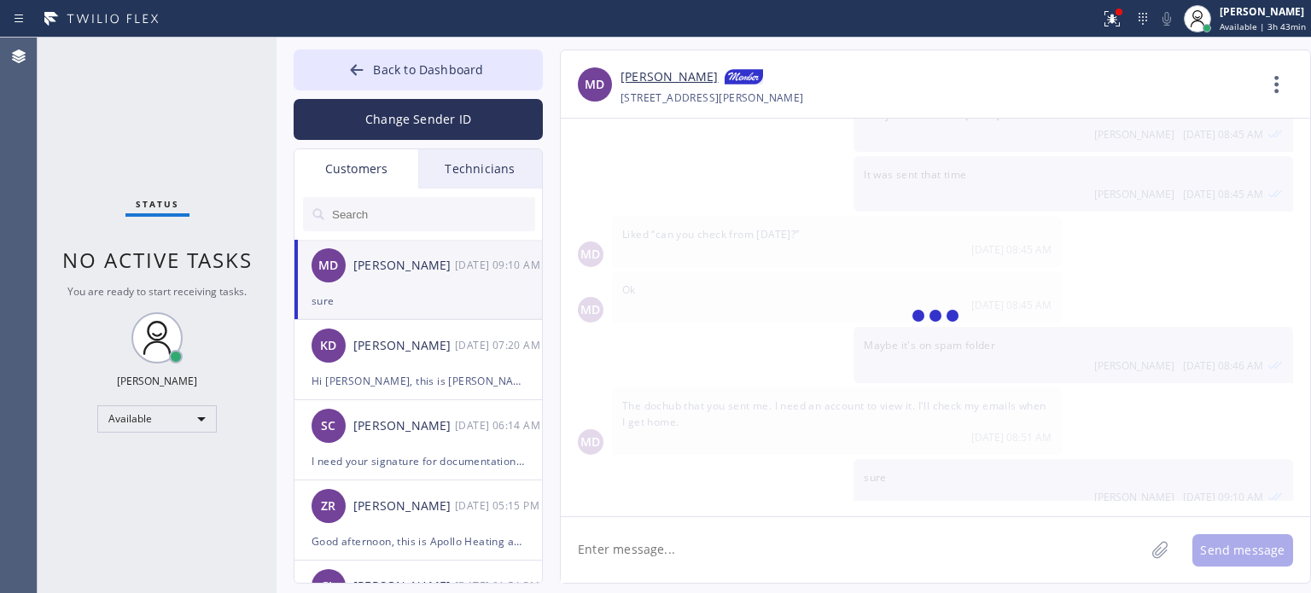
scroll to position [1151, 0]
